Goal: Information Seeking & Learning: Check status

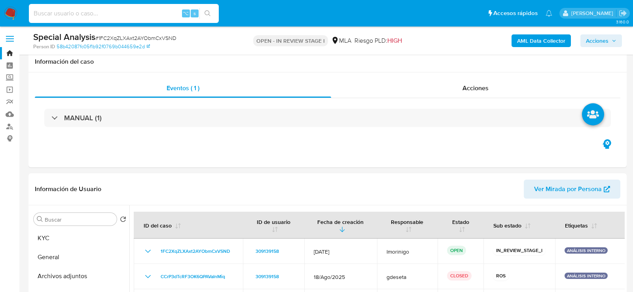
select select "10"
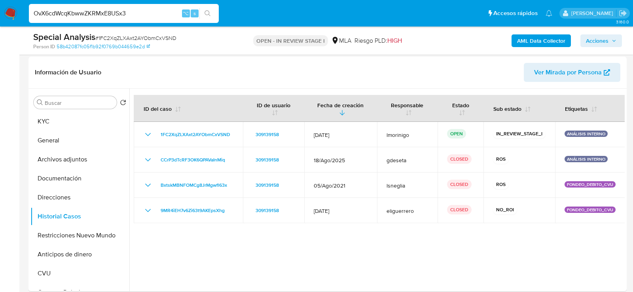
type input "OvX6cdWcqKbwwZKRMxE8USx3"
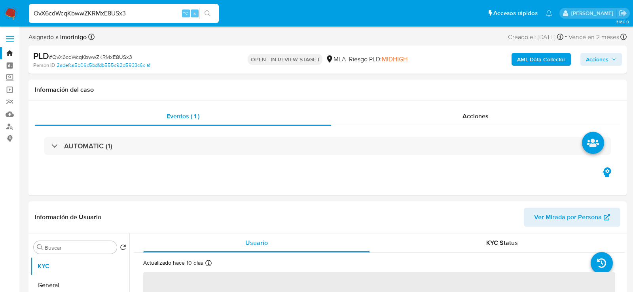
select select "10"
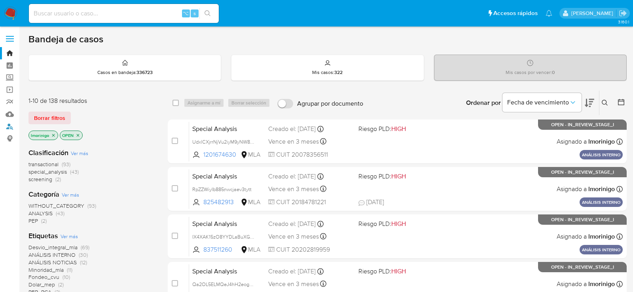
click at [11, 126] on link "Buscador de personas" at bounding box center [47, 126] width 94 height 12
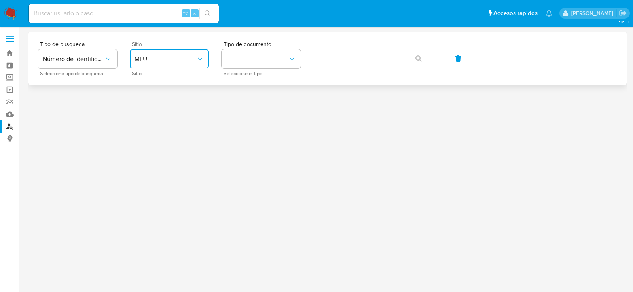
click at [160, 57] on span "MLU" at bounding box center [165, 59] width 62 height 8
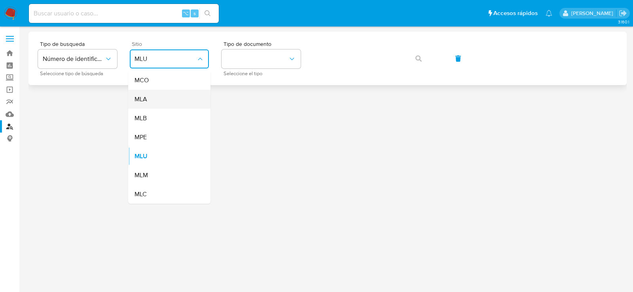
drag, startPoint x: 169, startPoint y: 115, endPoint x: 160, endPoint y: 96, distance: 20.7
click at [160, 96] on ul "MCO MLA MLB MPE MLU MLM MLC" at bounding box center [169, 137] width 82 height 133
click at [160, 96] on div "MLA" at bounding box center [166, 99] width 65 height 19
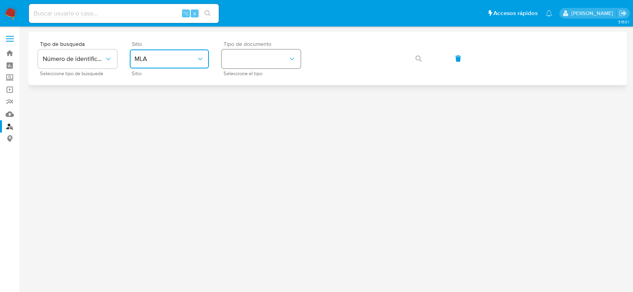
click at [258, 56] on button "identificationType" at bounding box center [260, 58] width 79 height 19
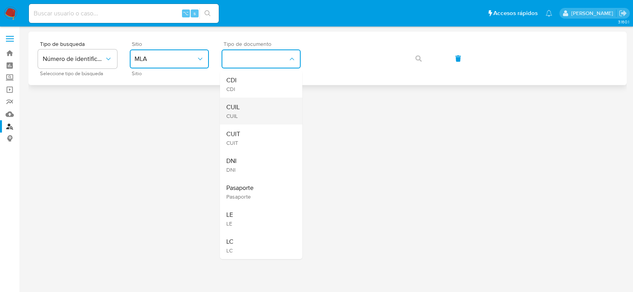
click at [263, 117] on div "CUIL CUIL" at bounding box center [258, 111] width 65 height 27
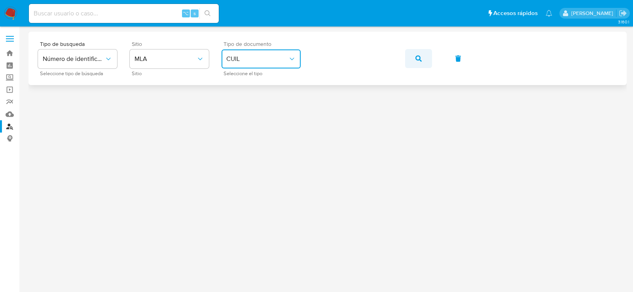
click at [420, 62] on span "button" at bounding box center [418, 58] width 6 height 17
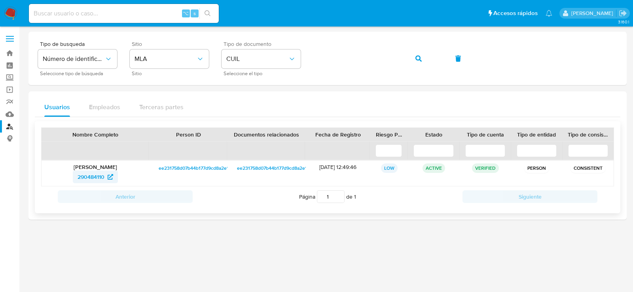
click at [106, 178] on span "290484110" at bounding box center [96, 176] width 36 height 13
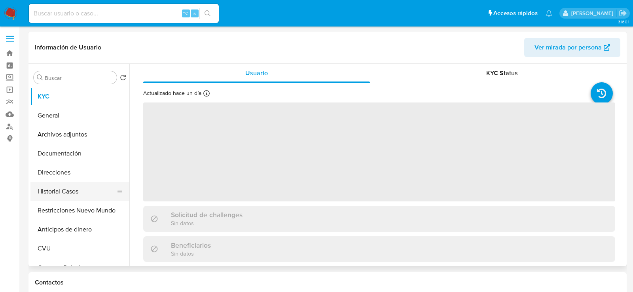
select select "10"
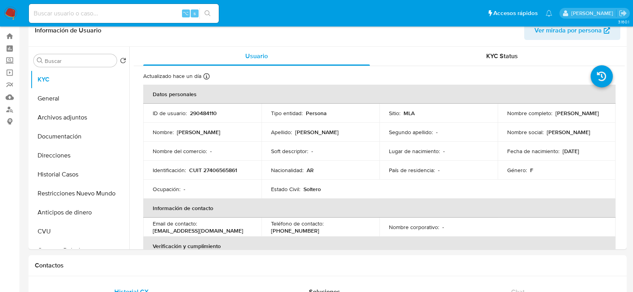
scroll to position [11, 0]
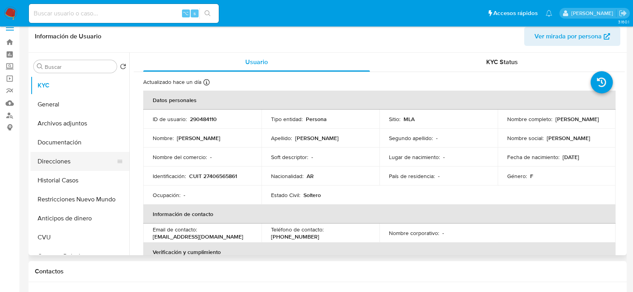
click at [57, 167] on button "Direcciones" at bounding box center [76, 161] width 93 height 19
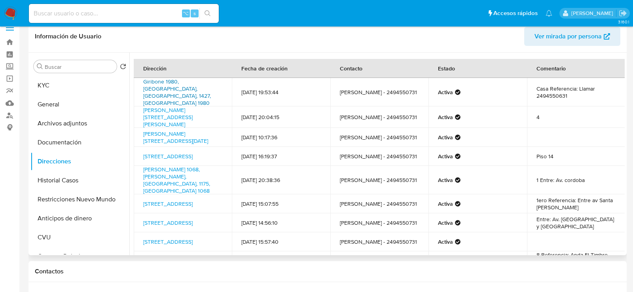
click at [166, 86] on link "Giribone 1980, Villa Ortúzar, Capital Federal, 1427, Argentina 1980" at bounding box center [177, 92] width 68 height 29
click at [56, 86] on button "KYC" at bounding box center [76, 85] width 93 height 19
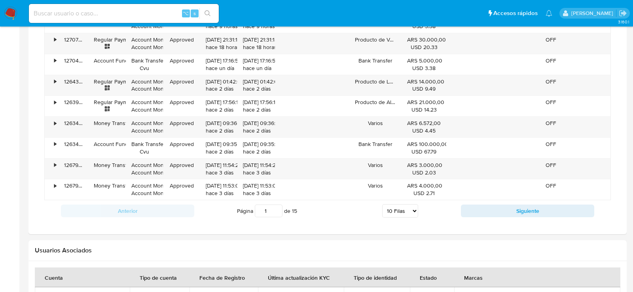
scroll to position [647, 0]
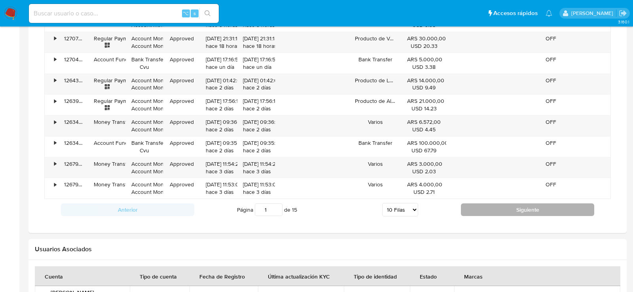
click at [503, 208] on button "Siguiente" at bounding box center [527, 209] width 133 height 13
type input "2"
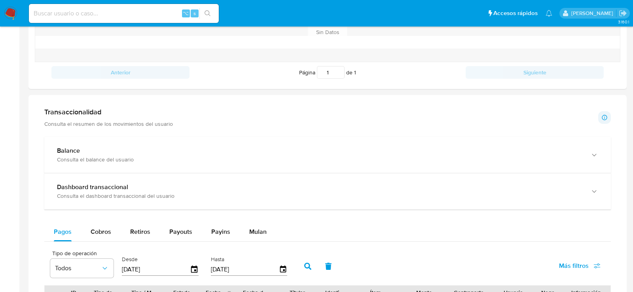
scroll to position [335, 0]
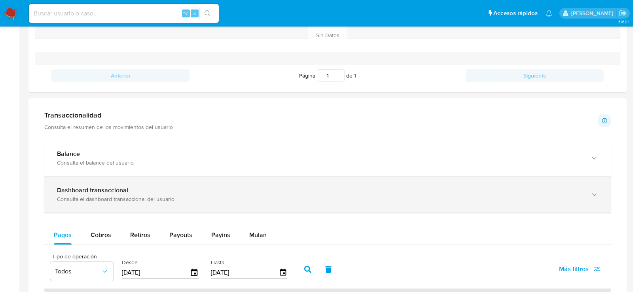
click at [134, 182] on div "Dashboard transaccional Consulta el dashboard transaccional del usuario" at bounding box center [327, 194] width 566 height 36
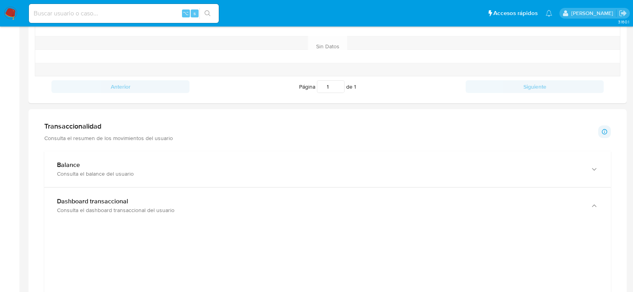
scroll to position [323, 0]
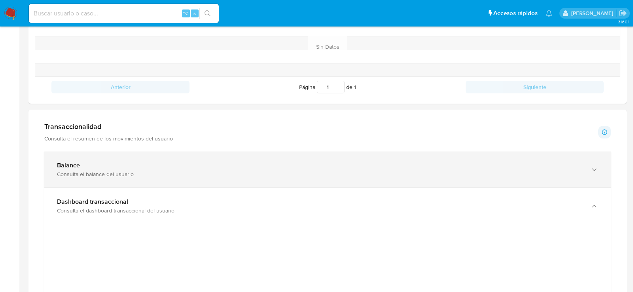
click at [76, 183] on div "Balance Consulta el balance del usuario" at bounding box center [327, 169] width 566 height 36
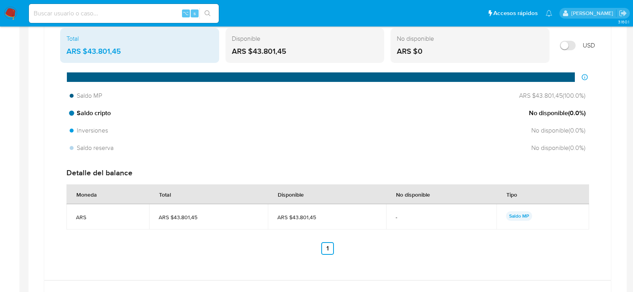
scroll to position [536, 0]
